Goal: Information Seeking & Learning: Check status

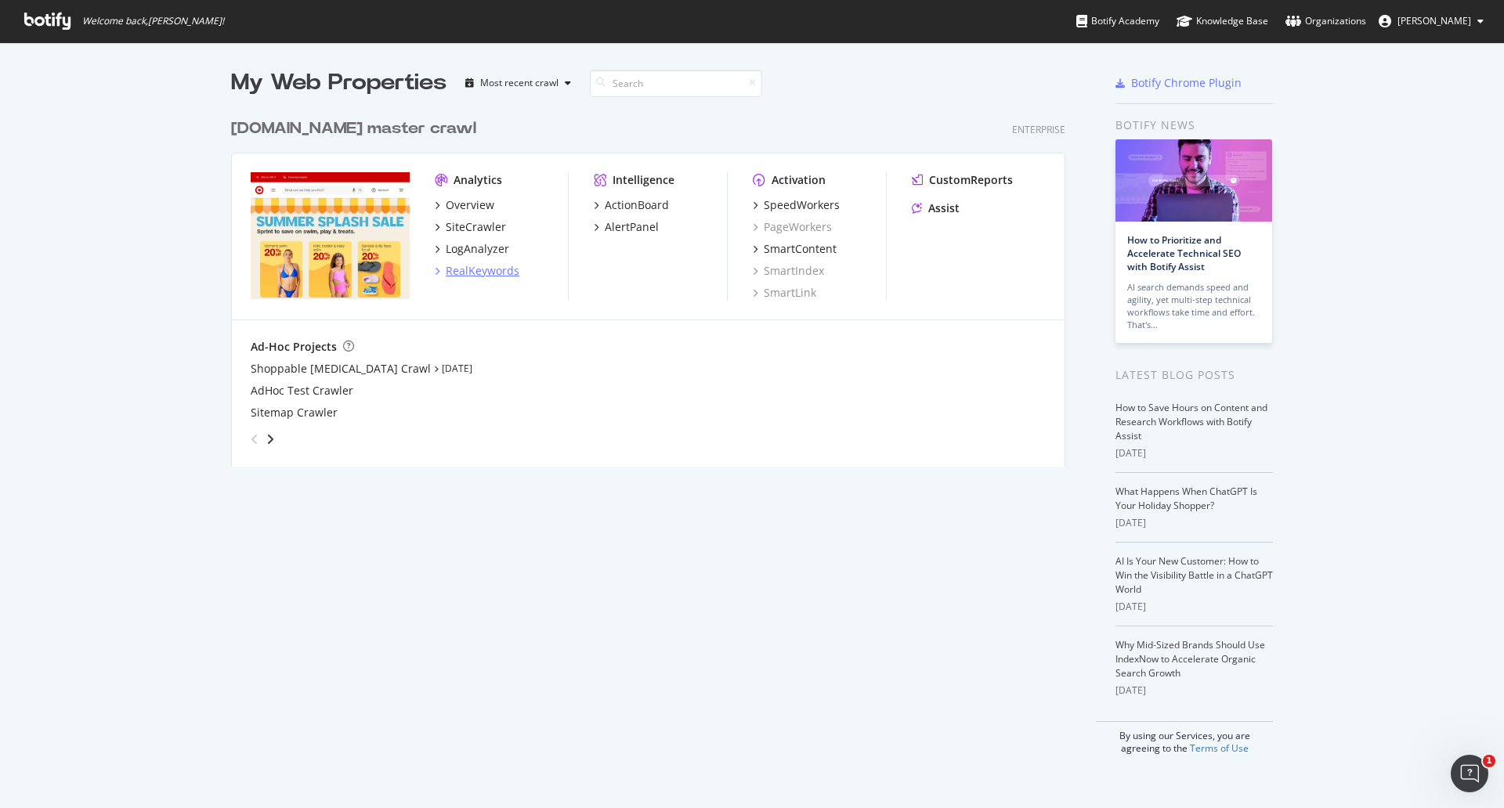
click at [482, 272] on div "RealKeywords" at bounding box center [483, 271] width 74 height 16
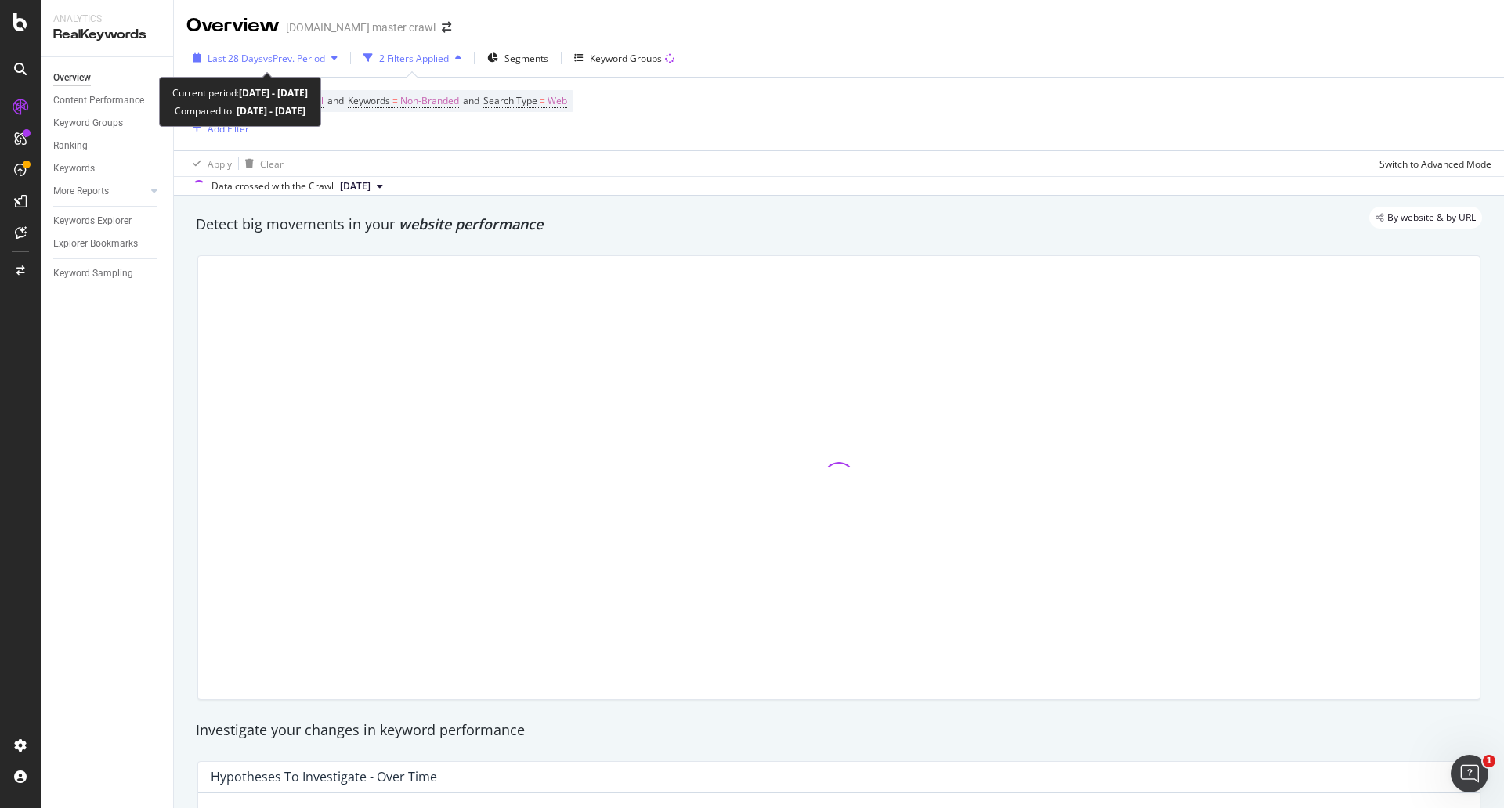
click at [308, 52] on span "vs Prev. Period" at bounding box center [294, 58] width 62 height 13
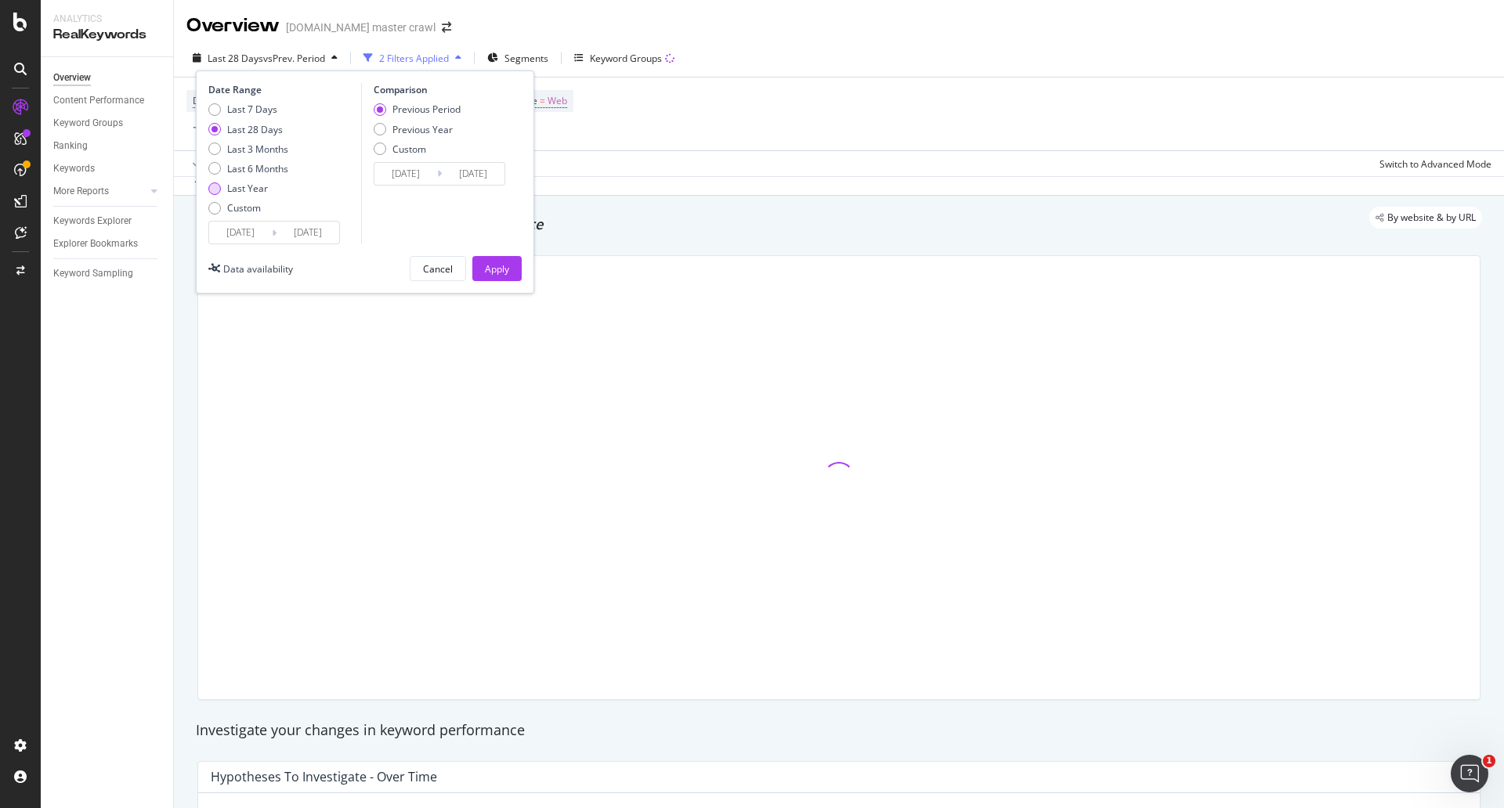
click at [248, 186] on div "Last Year" at bounding box center [247, 188] width 41 height 13
type input "[DATE]"
click at [490, 266] on div "Apply" at bounding box center [497, 268] width 24 height 13
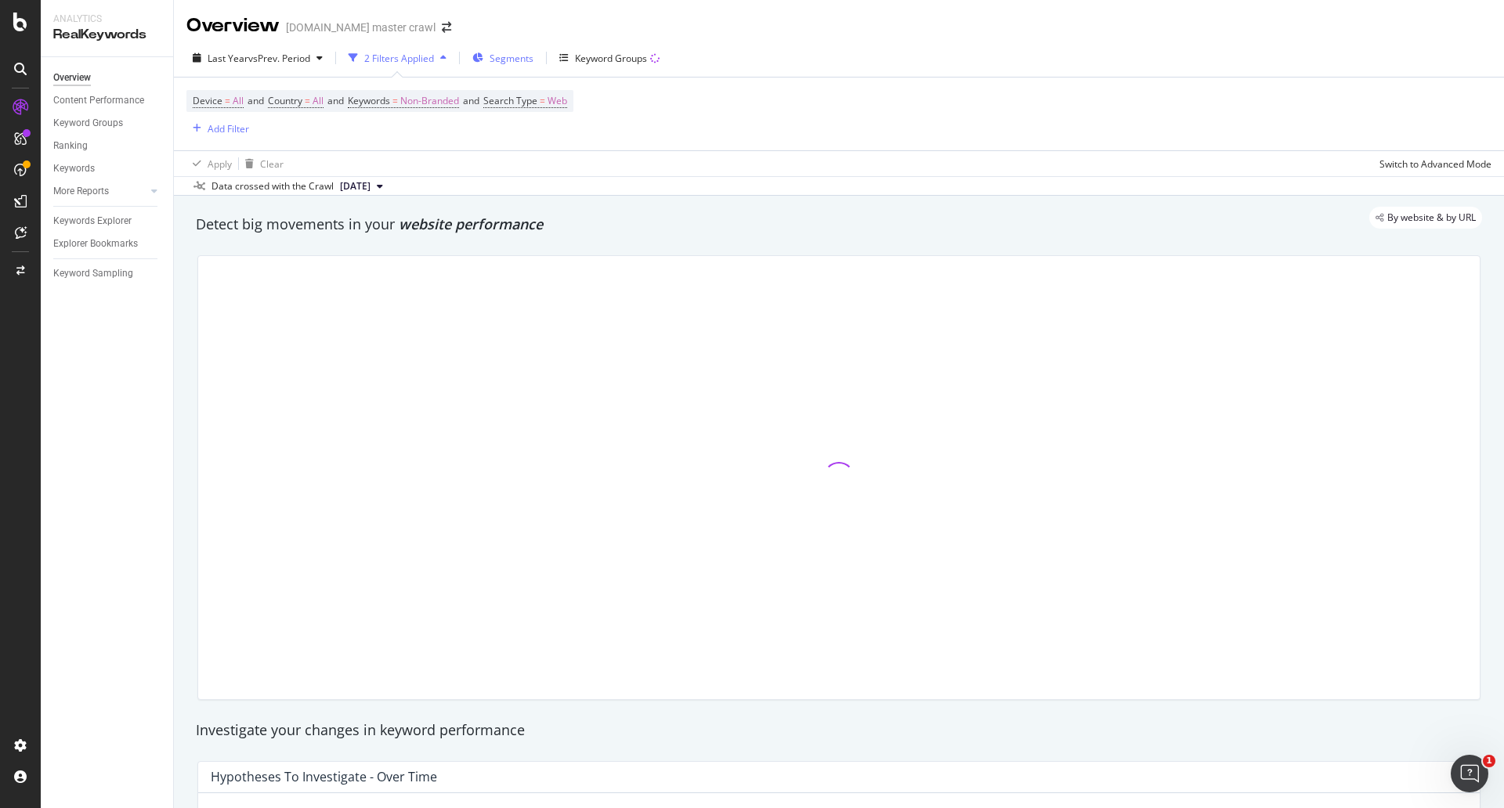
click at [492, 54] on div "Segments" at bounding box center [502, 58] width 61 height 24
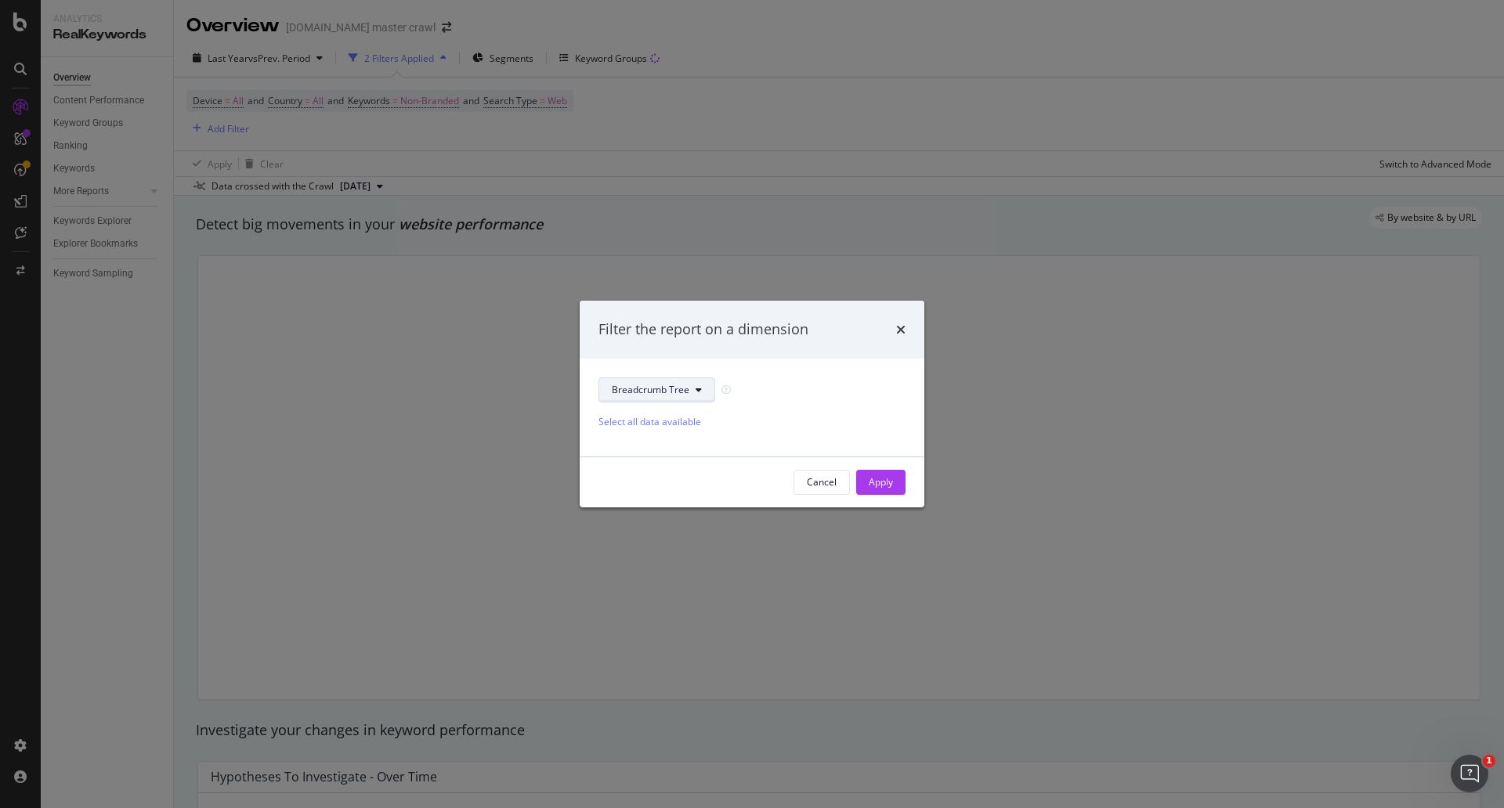
click at [696, 388] on icon "modal" at bounding box center [699, 389] width 6 height 9
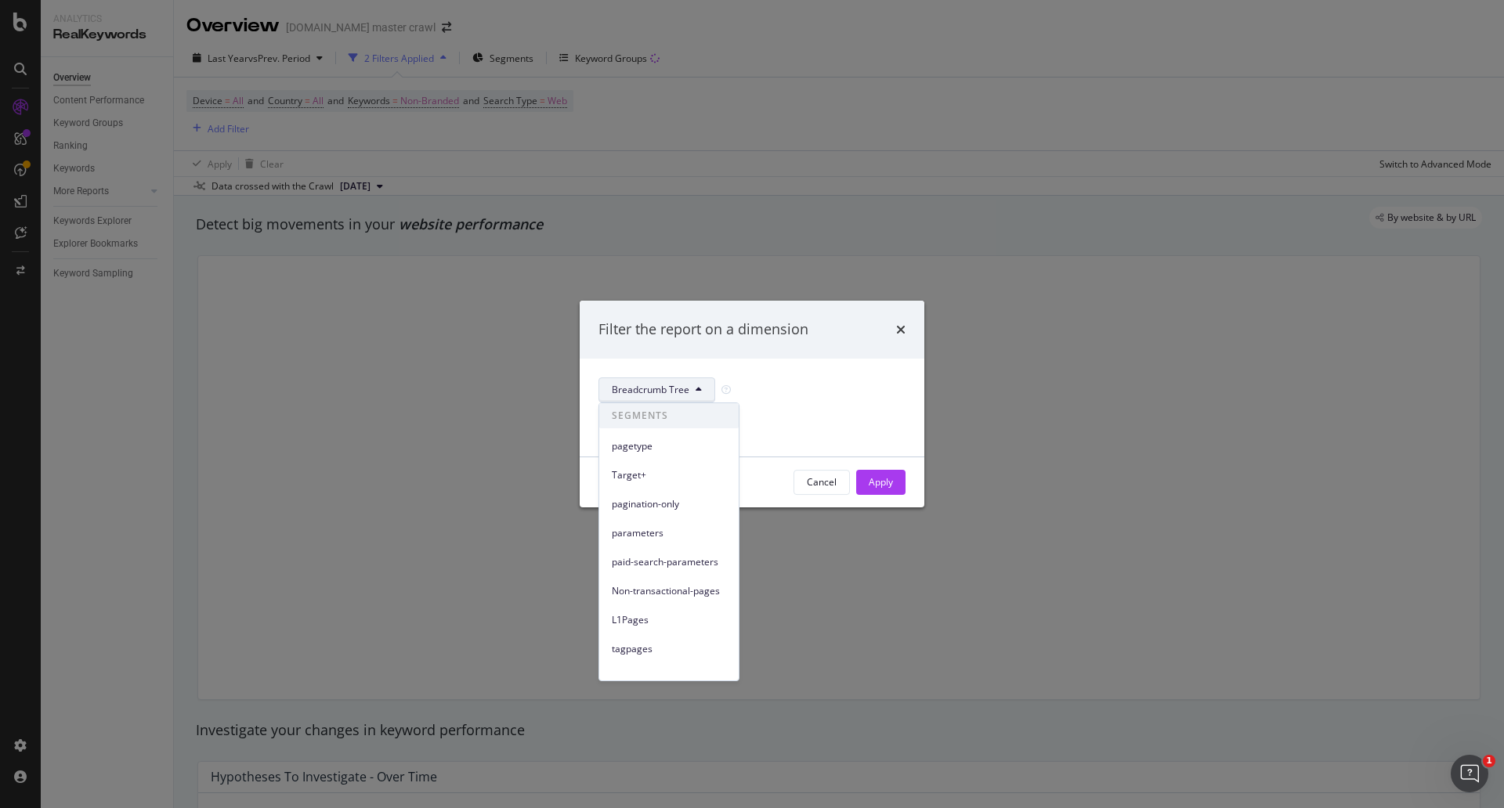
click at [833, 353] on div "Filter the report on a dimension" at bounding box center [752, 330] width 345 height 58
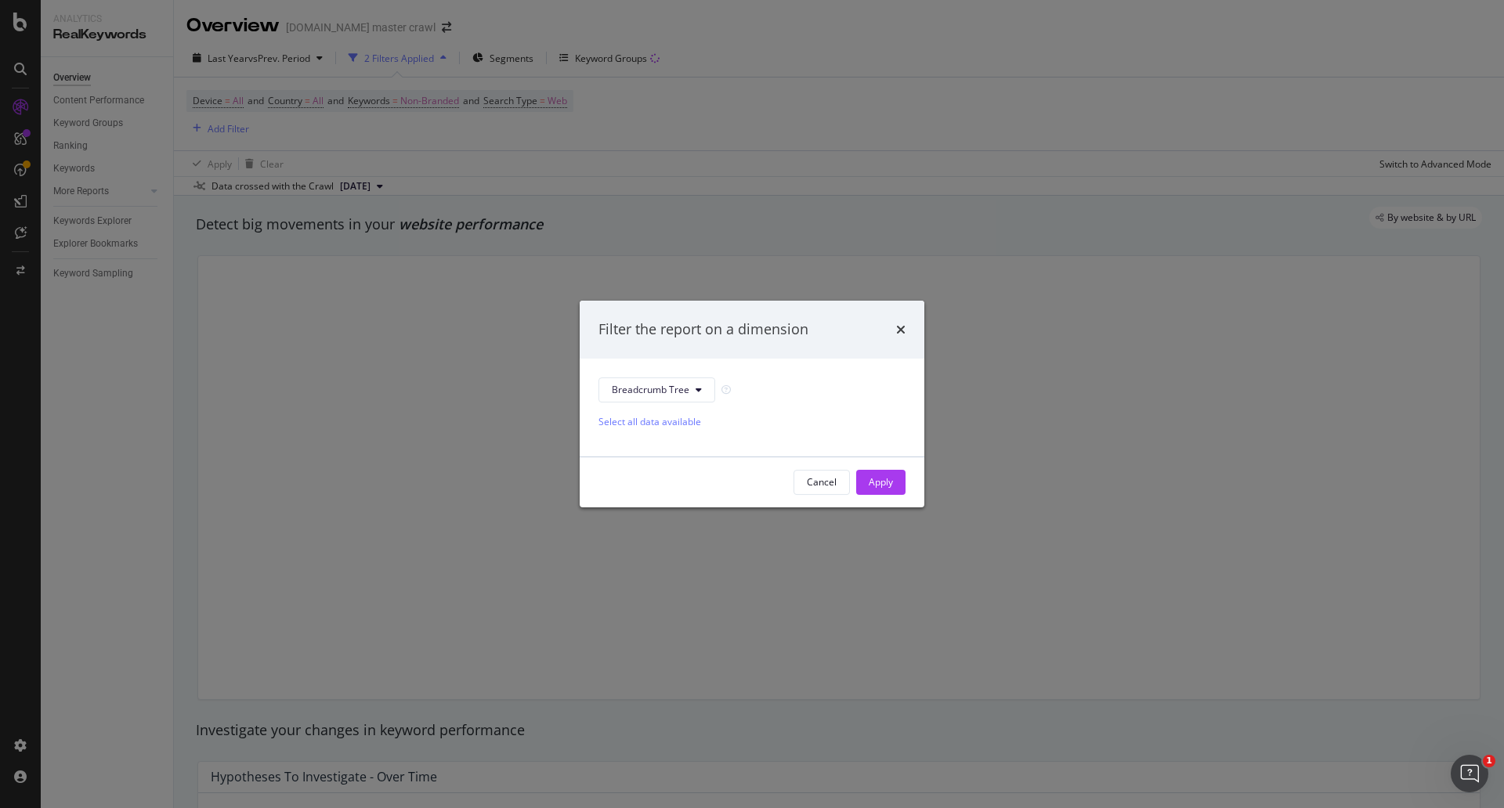
click at [907, 324] on div "Filter the report on a dimension" at bounding box center [752, 330] width 345 height 58
click at [906, 330] on div "Filter the report on a dimension" at bounding box center [752, 330] width 345 height 58
click at [899, 330] on icon "times" at bounding box center [900, 330] width 9 height 13
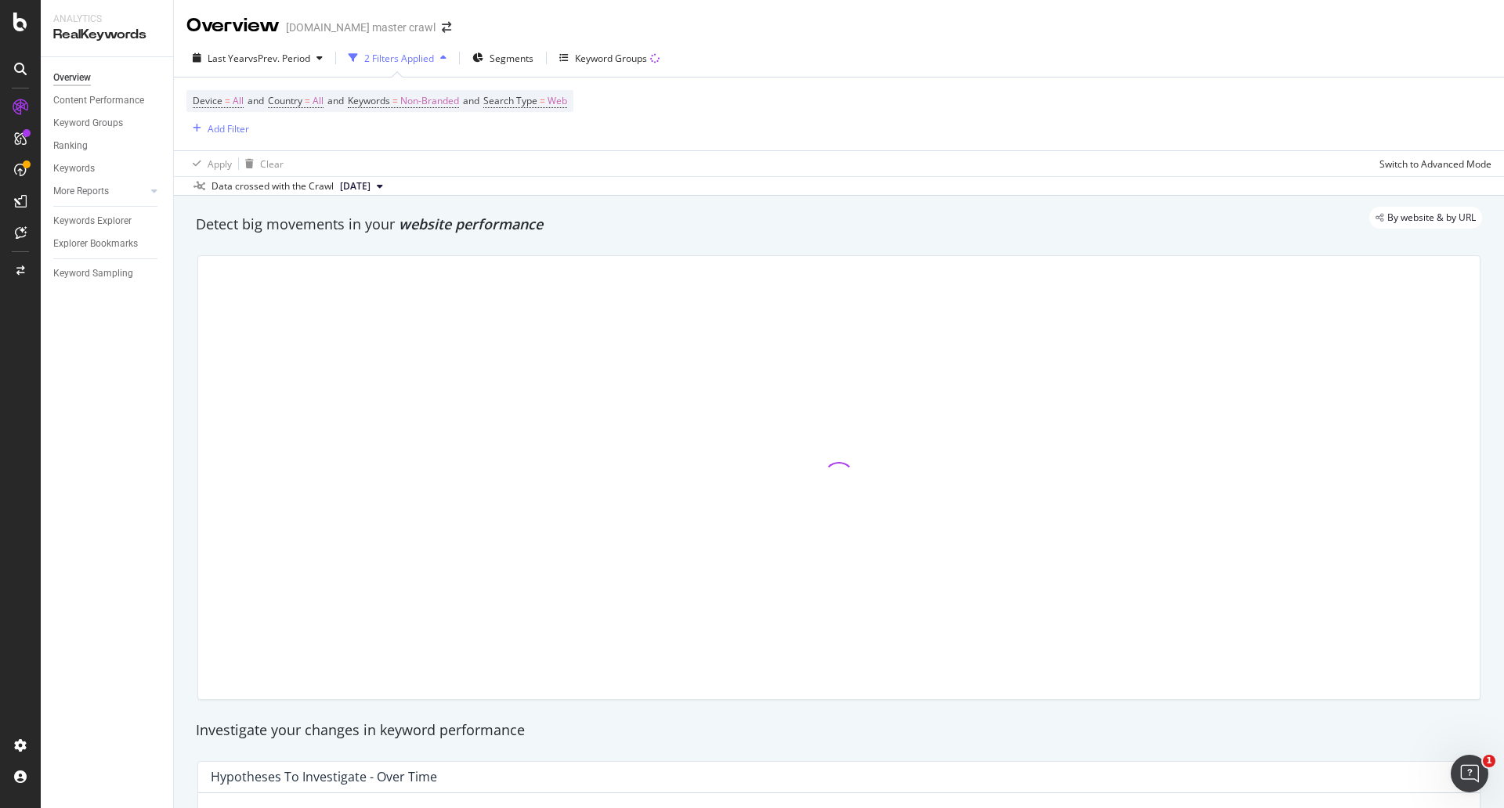
click at [842, 571] on div at bounding box center [839, 477] width 1282 height 443
click at [190, 519] on div at bounding box center [839, 478] width 1302 height 470
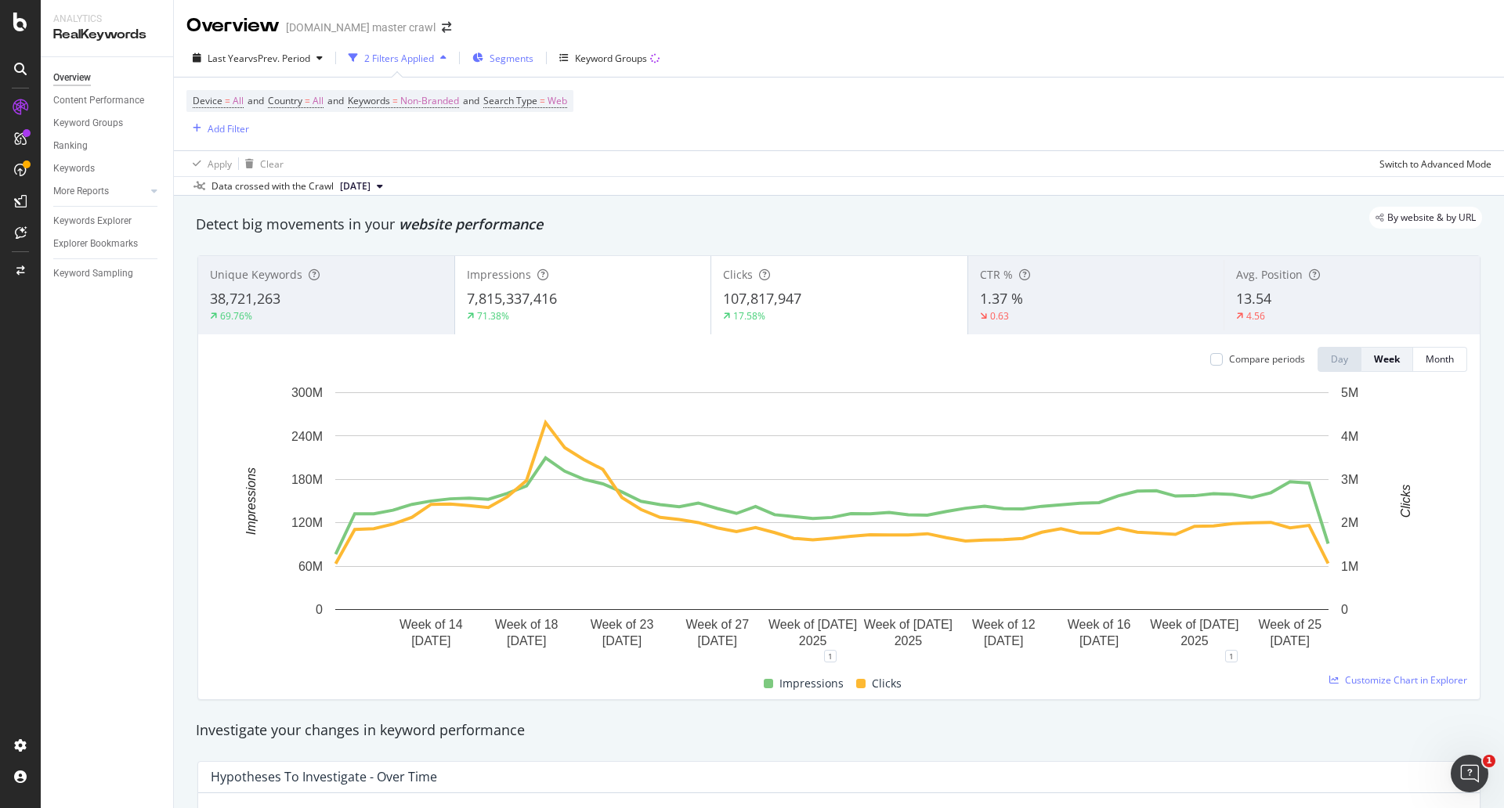
click at [519, 57] on span "Segments" at bounding box center [512, 58] width 44 height 13
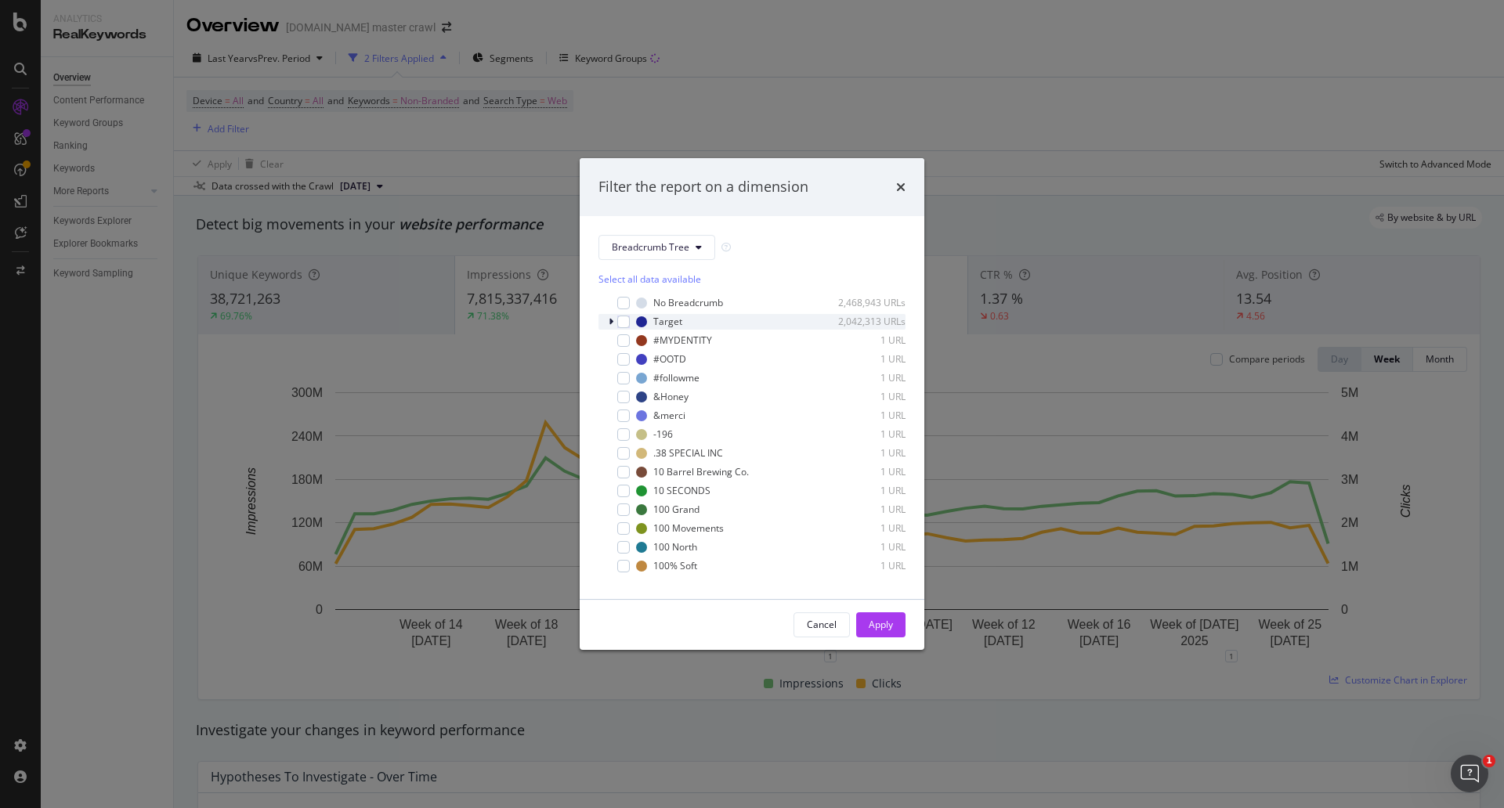
click at [609, 322] on icon "modal" at bounding box center [611, 321] width 5 height 9
